Goal: Navigation & Orientation: Find specific page/section

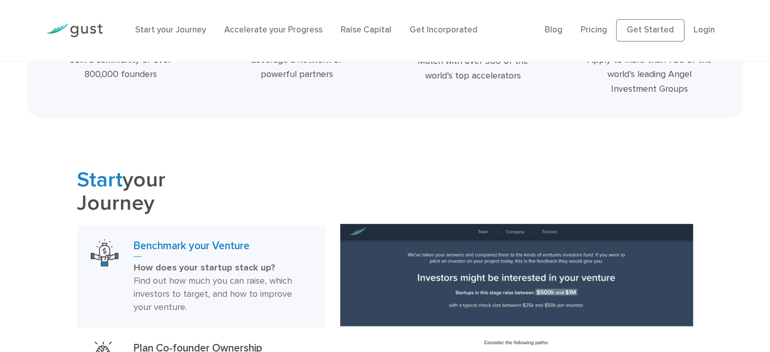
scroll to position [517, 0]
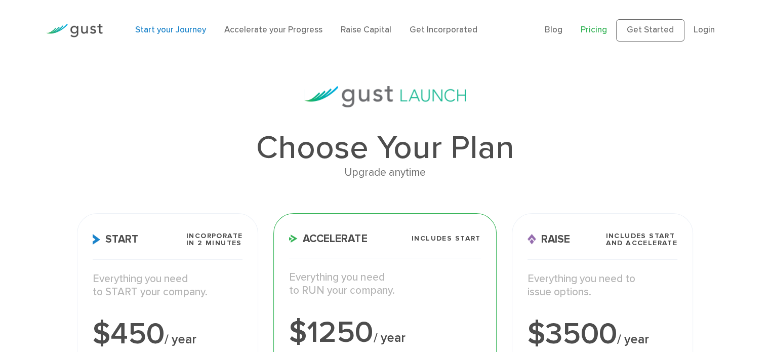
click at [190, 30] on link "Start your Journey" at bounding box center [170, 30] width 71 height 10
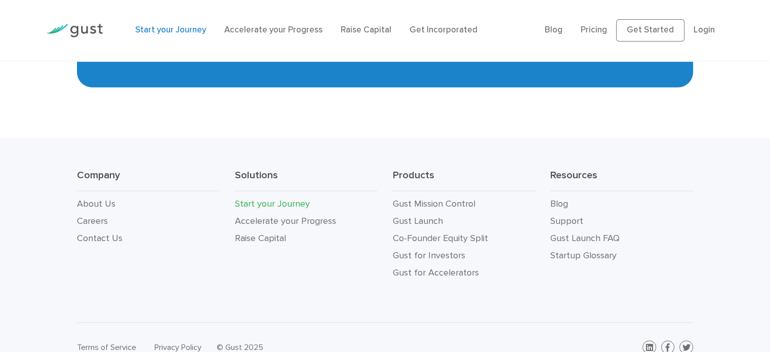
scroll to position [1996, 0]
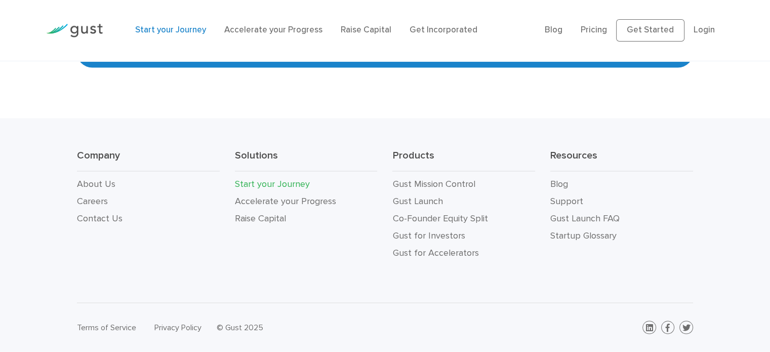
click at [703, 24] on li "Login" at bounding box center [704, 30] width 21 height 13
click at [646, 30] on link "Get Started" at bounding box center [650, 30] width 68 height 22
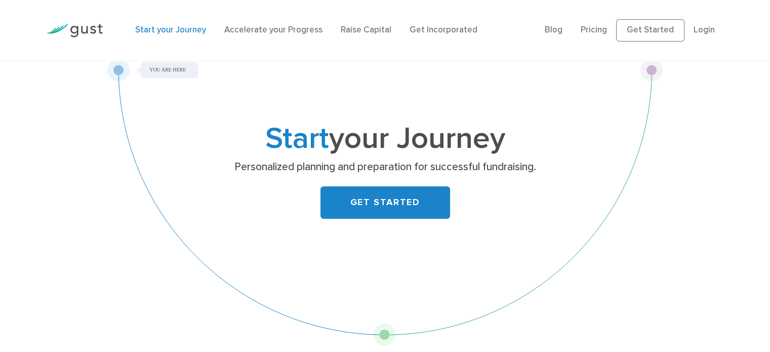
scroll to position [0, 0]
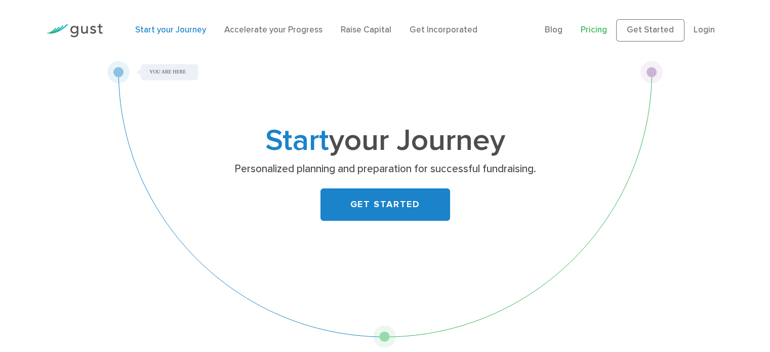
click at [592, 28] on link "Pricing" at bounding box center [594, 30] width 26 height 10
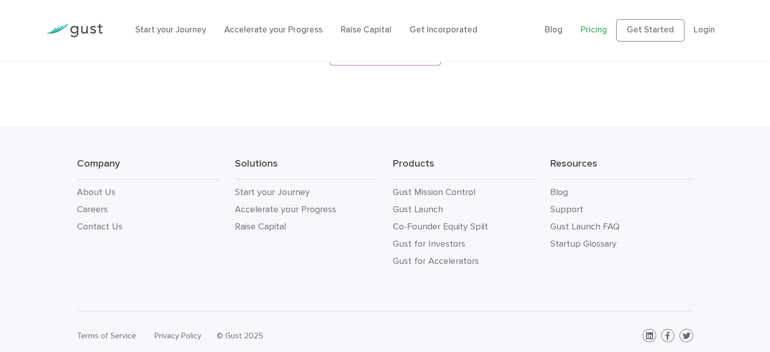
scroll to position [1866, 0]
